Goal: Task Accomplishment & Management: Use online tool/utility

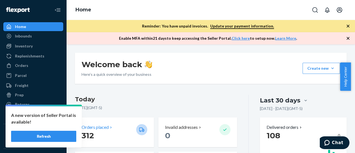
scroll to position [28, 0]
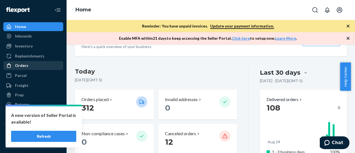
click at [18, 65] on div "Orders" at bounding box center [21, 66] width 13 height 6
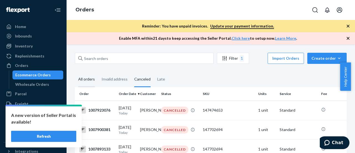
click at [85, 82] on div "All orders" at bounding box center [86, 79] width 17 height 15
click at [75, 72] on input "All orders" at bounding box center [75, 72] width 0 height 0
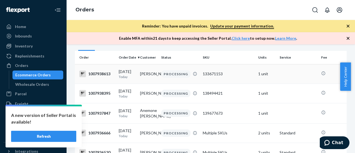
scroll to position [28, 0]
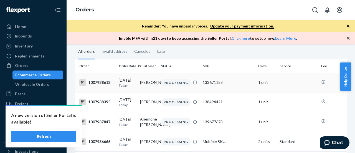
click at [96, 85] on div "1007938613" at bounding box center [96, 82] width 35 height 7
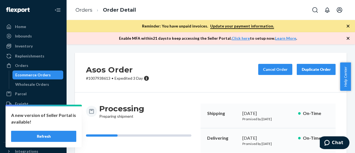
click at [52, 135] on button "Refresh" at bounding box center [43, 136] width 65 height 11
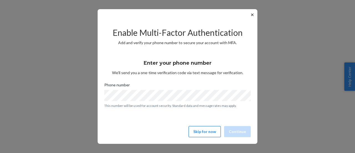
click at [202, 134] on button "Skip for now" at bounding box center [204, 131] width 32 height 11
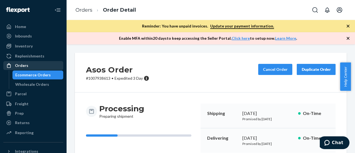
click at [24, 65] on div "Orders" at bounding box center [21, 66] width 13 height 6
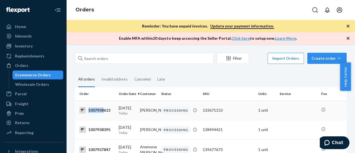
click at [104, 112] on div "1007938613" at bounding box center [96, 110] width 35 height 7
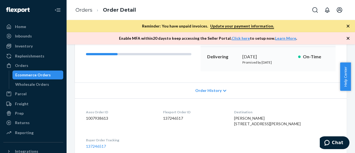
scroll to position [83, 0]
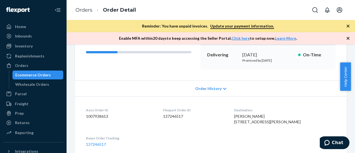
click at [207, 86] on span "Order History" at bounding box center [208, 89] width 26 height 6
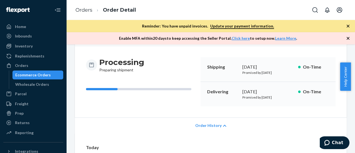
scroll to position [0, 0]
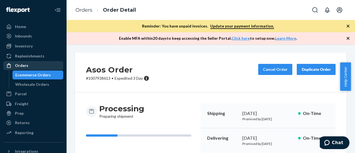
drag, startPoint x: 23, startPoint y: 64, endPoint x: 25, endPoint y: 68, distance: 4.5
click at [23, 64] on div "Orders" at bounding box center [21, 66] width 13 height 6
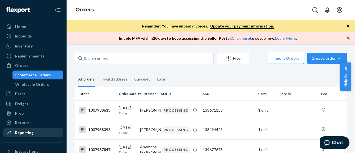
click at [20, 132] on div "Reporting" at bounding box center [24, 133] width 19 height 6
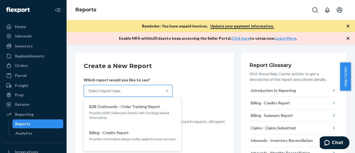
click at [118, 91] on div "Select report type" at bounding box center [104, 91] width 32 height 6
click at [89, 91] on input "option B2B Outbounds - Order Tracking Report focused, 1 of 26. 26 results avail…" at bounding box center [88, 91] width 1 height 6
type input "orders"
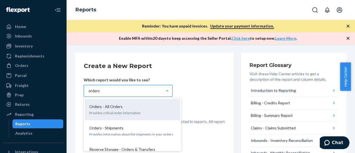
click at [130, 104] on div "Orders - All Orders" at bounding box center [131, 107] width 89 height 6
click at [100, 93] on input "orders" at bounding box center [94, 91] width 12 height 6
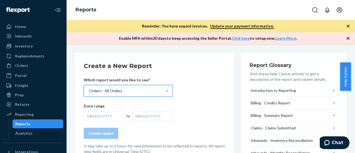
click at [97, 119] on div "MM/DD/YYYY" at bounding box center [104, 116] width 40 height 10
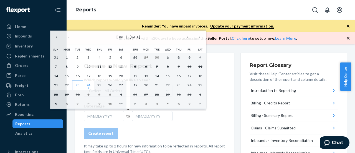
click at [78, 83] on abbr "23" at bounding box center [78, 85] width 4 height 4
drag, startPoint x: 88, startPoint y: 84, endPoint x: 90, endPoint y: 91, distance: 7.3
click at [89, 85] on abbr "24" at bounding box center [88, 85] width 4 height 4
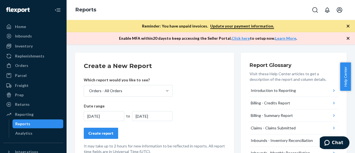
click at [101, 131] on div "Create report" at bounding box center [100, 133] width 25 height 6
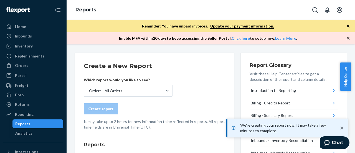
click at [341, 127] on icon "close toast" at bounding box center [342, 128] width 6 height 6
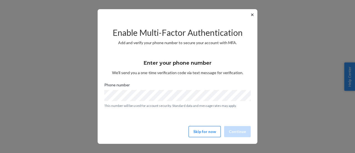
click at [213, 132] on button "Skip for now" at bounding box center [204, 131] width 32 height 11
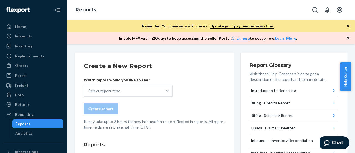
scroll to position [55, 0]
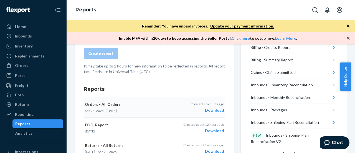
click at [208, 109] on div "Download" at bounding box center [207, 110] width 34 height 6
